Goal: Task Accomplishment & Management: Use online tool/utility

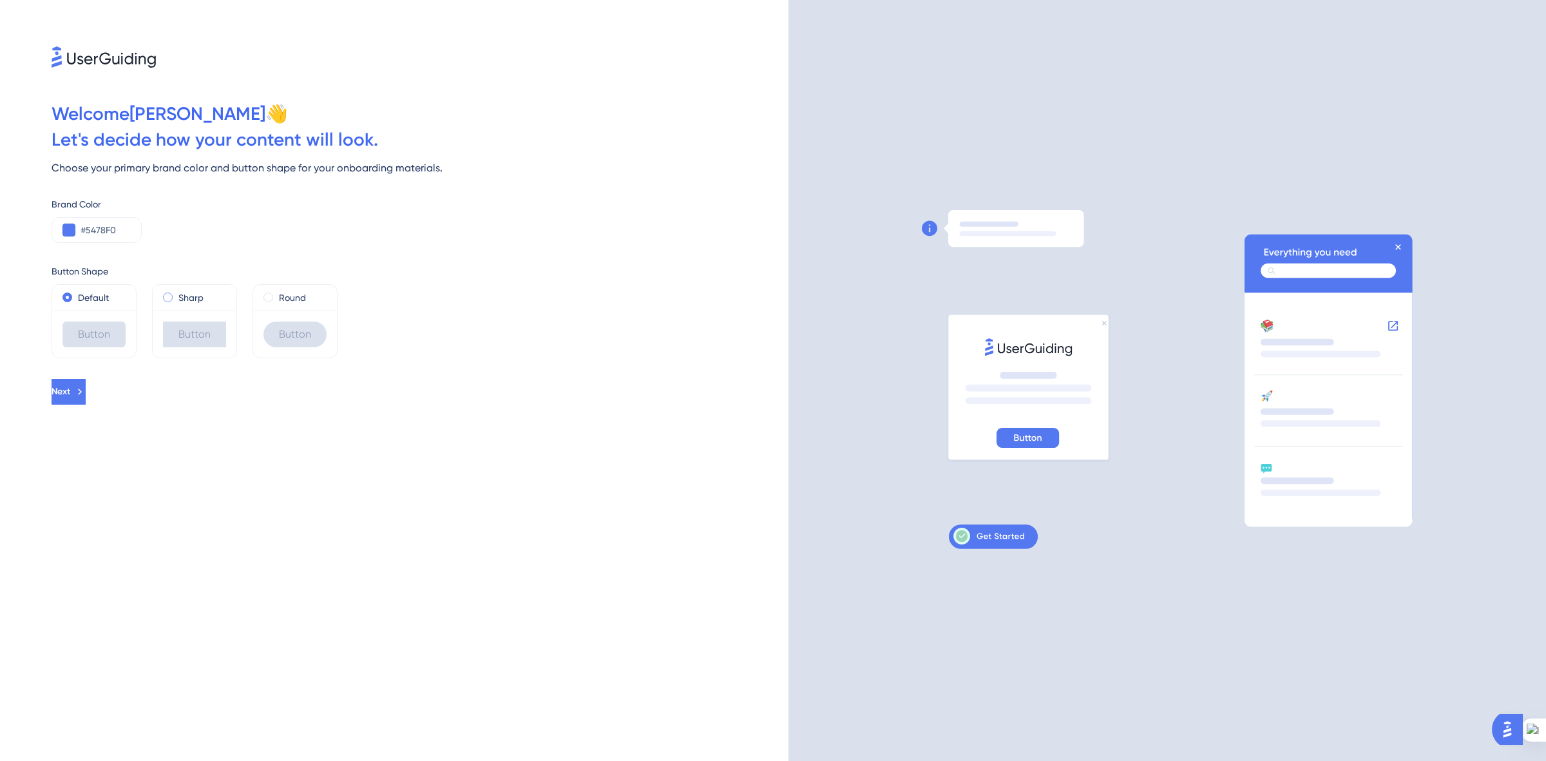
click at [169, 298] on span at bounding box center [168, 297] width 10 height 10
click at [176, 294] on input "radio" at bounding box center [176, 294] width 0 height 0
click at [71, 233] on button at bounding box center [68, 230] width 13 height 13
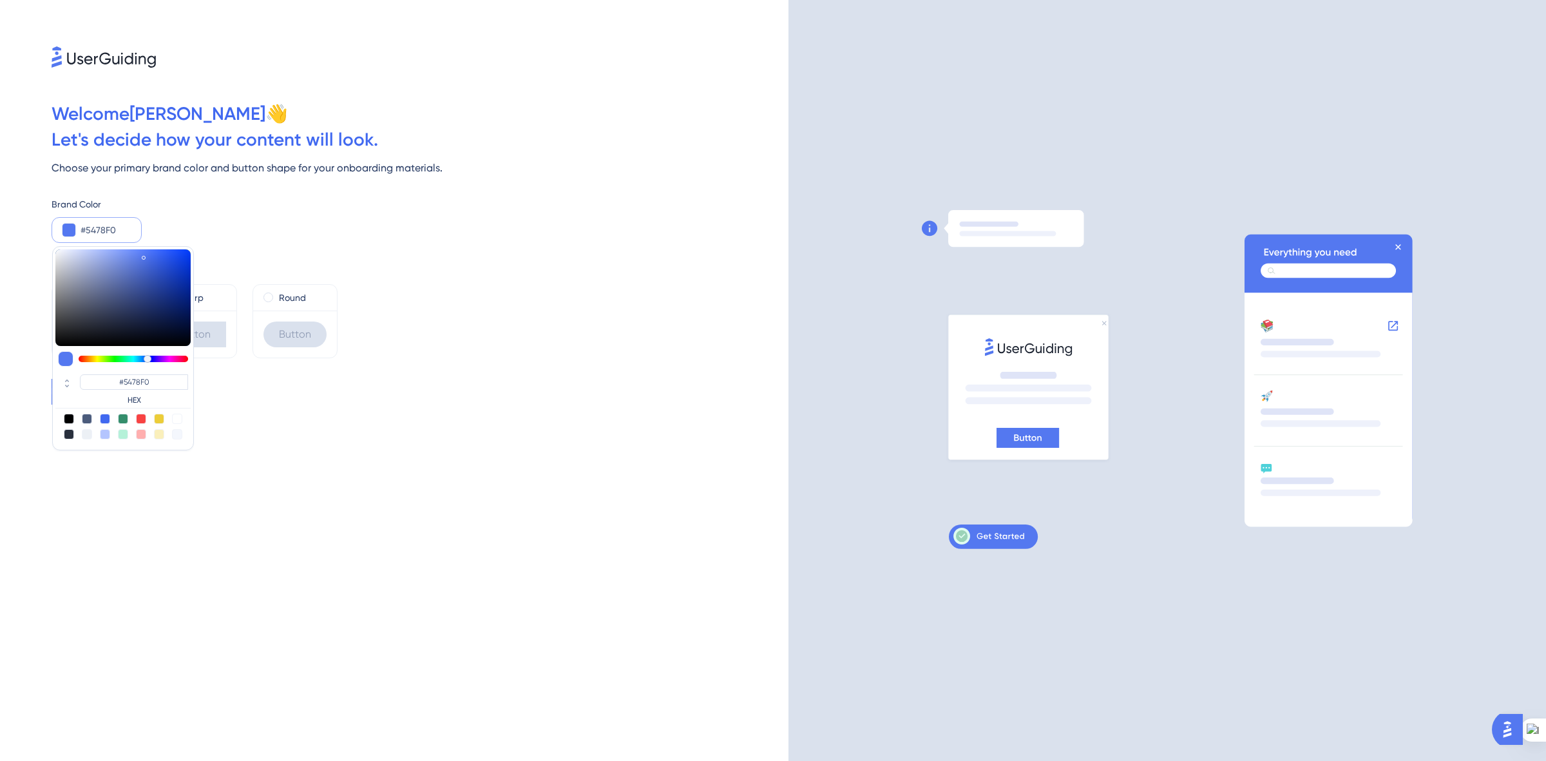
type input "#454957"
click at [84, 313] on div at bounding box center [122, 297] width 135 height 97
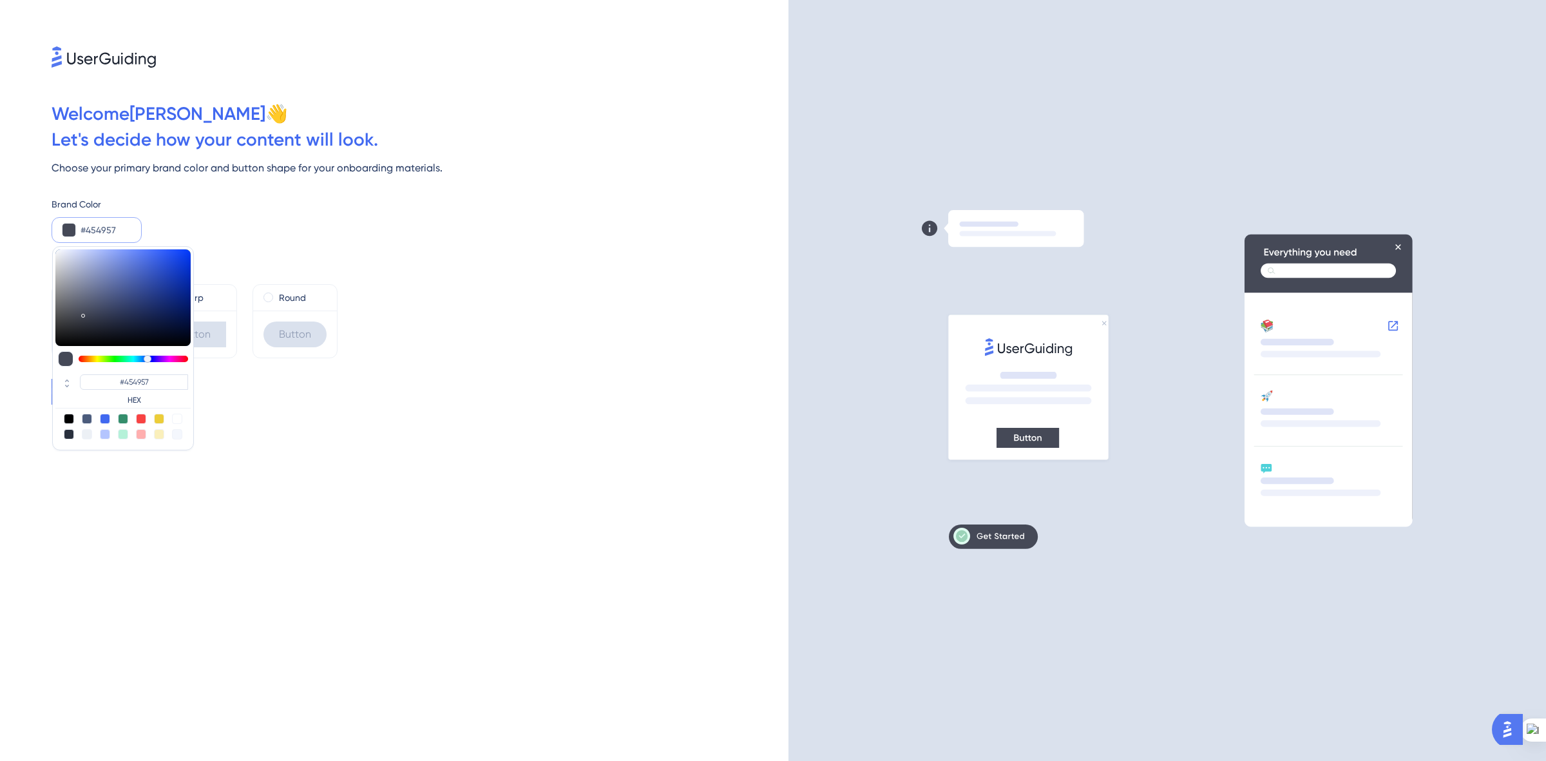
click at [348, 443] on div "Welcome [PERSON_NAME] 👋 Let ' s decide how your content will look. Choose your …" at bounding box center [394, 380] width 788 height 761
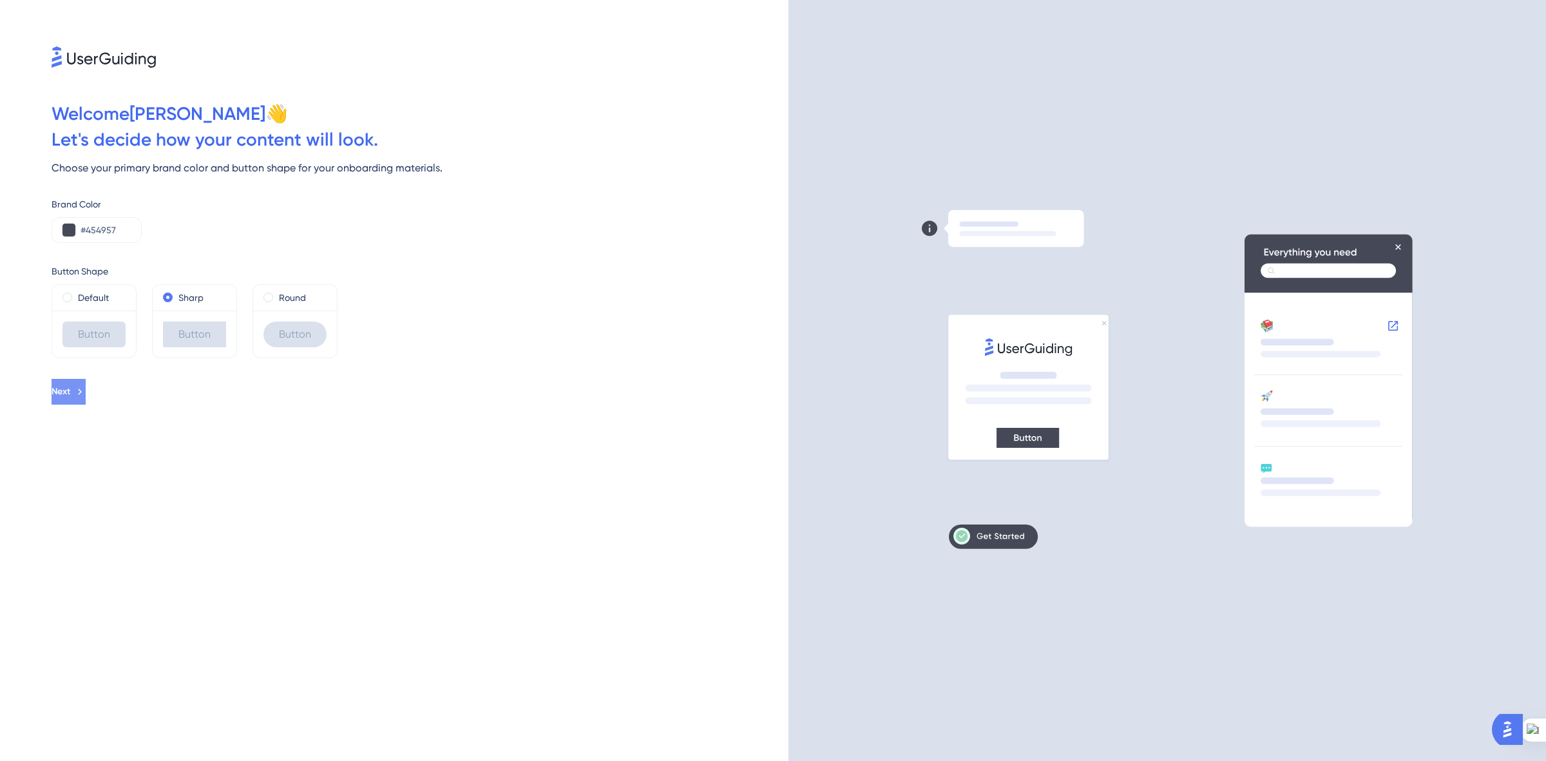
click at [70, 398] on span "Next" at bounding box center [61, 391] width 19 height 15
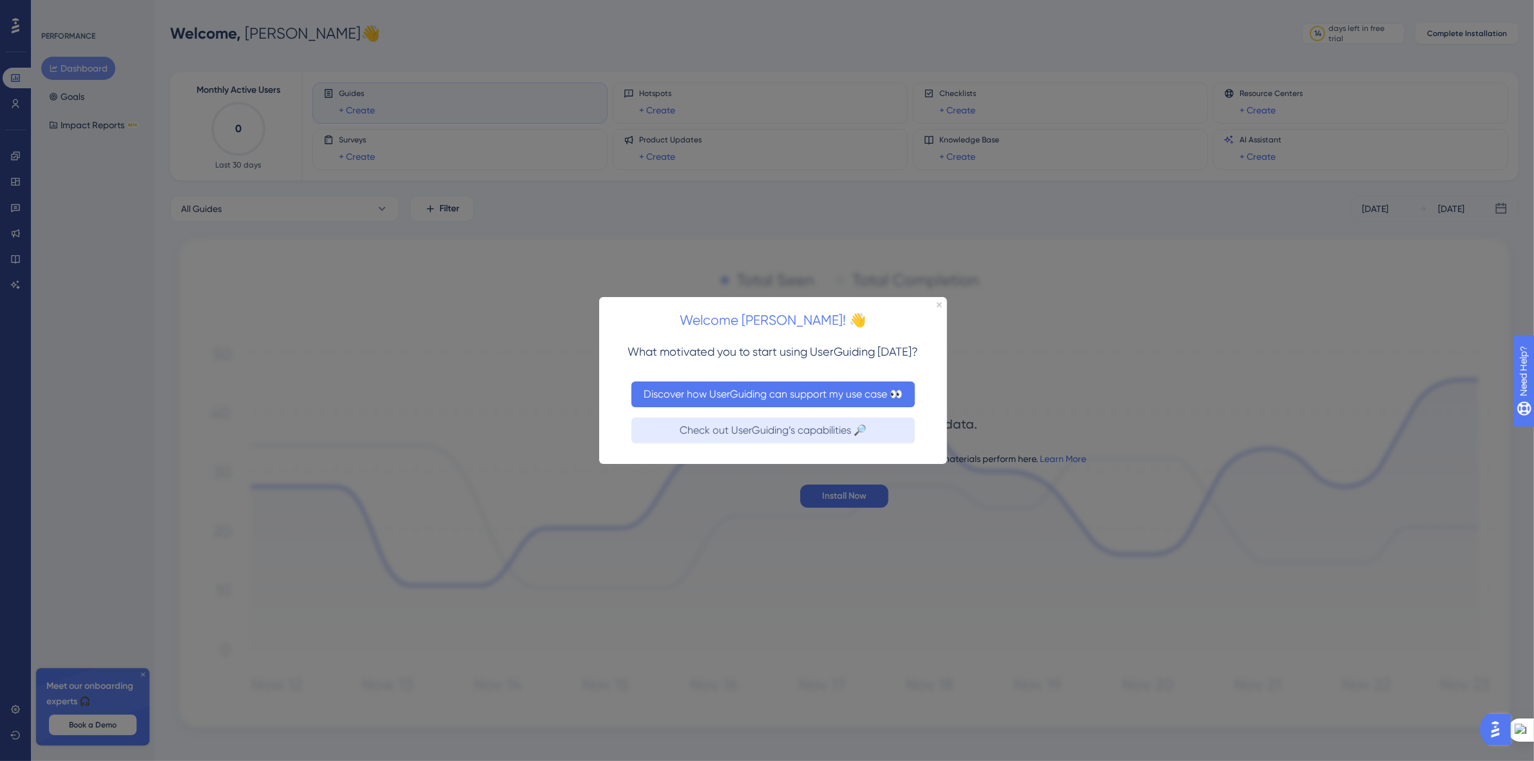
click at [771, 388] on button "Discover how UserGuiding can support my use case 👀" at bounding box center [772, 394] width 283 height 26
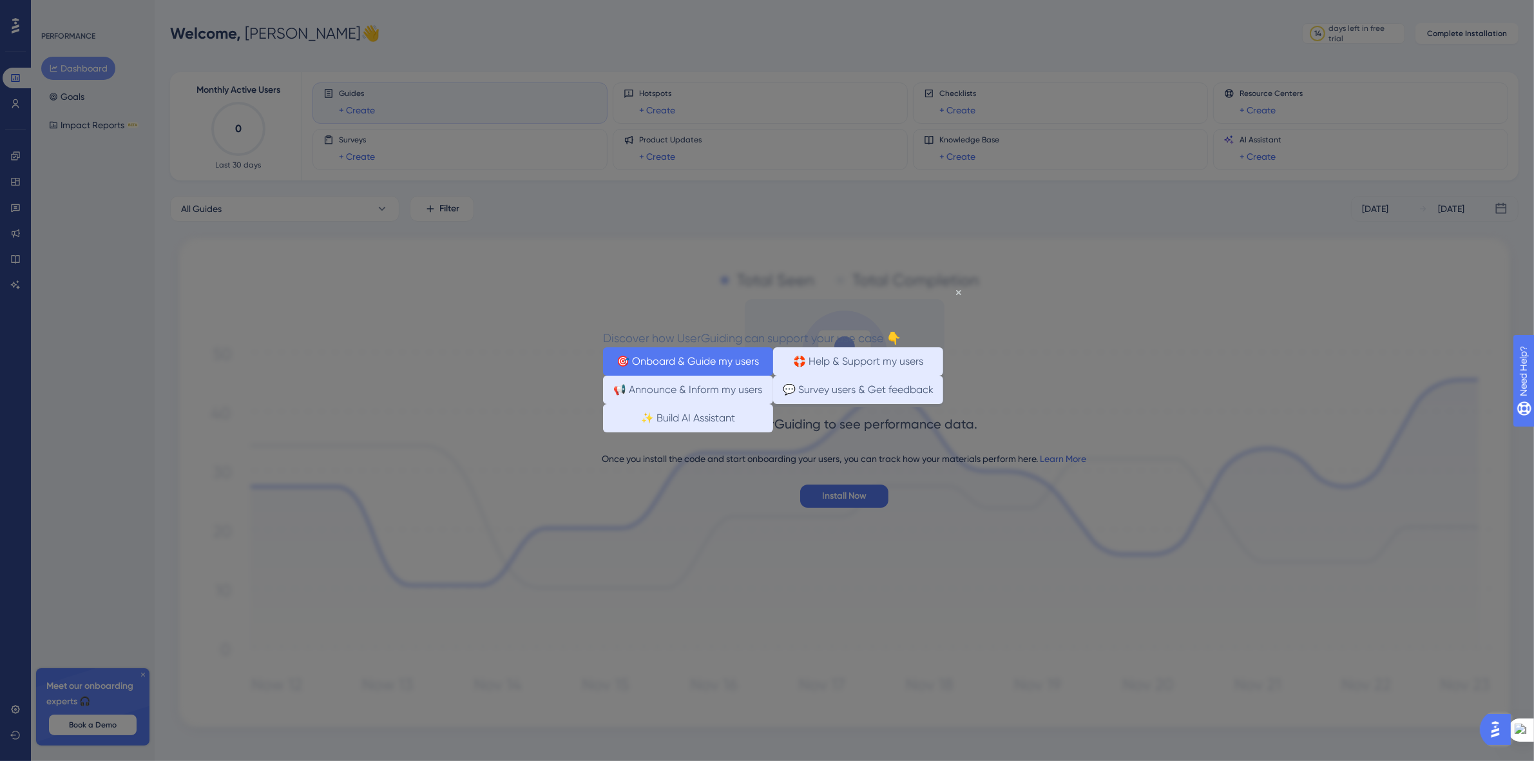
click at [716, 354] on button "🎯 Onboard & Guide my users" at bounding box center [687, 361] width 170 height 28
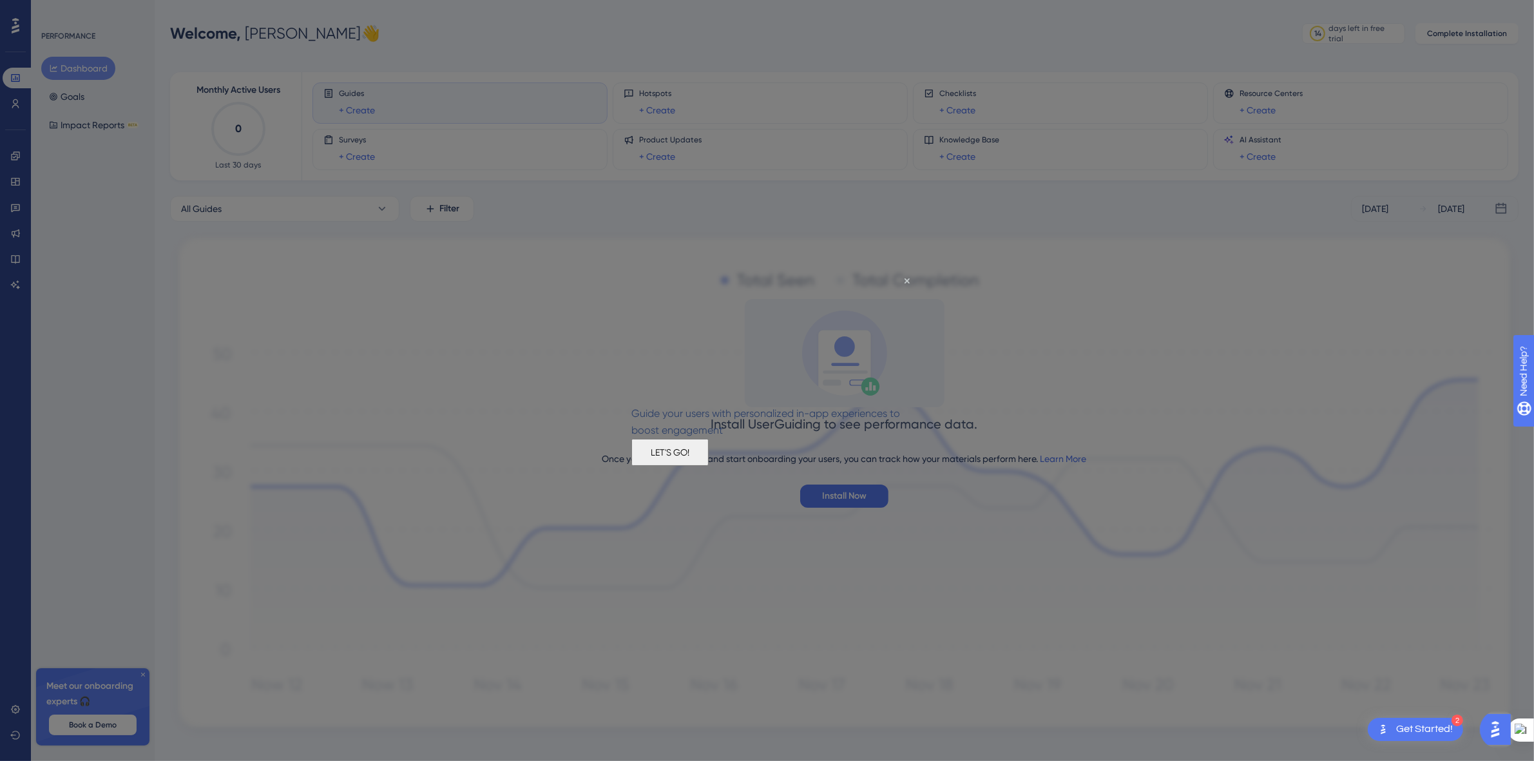
click at [708, 457] on button "LET'S GO!" at bounding box center [669, 451] width 77 height 27
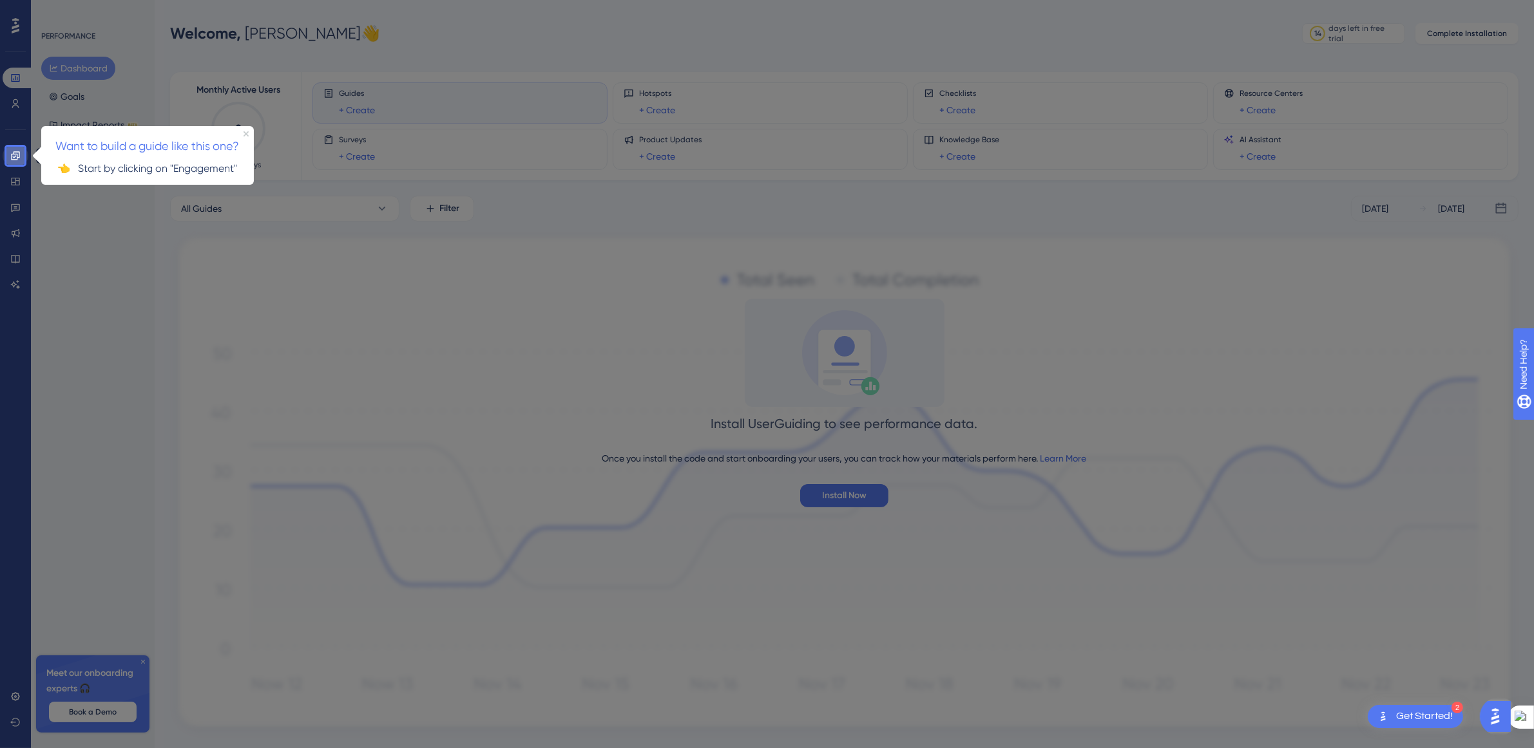
click at [15, 152] on icon at bounding box center [15, 155] width 8 height 8
